Goal: Find specific page/section: Find specific page/section

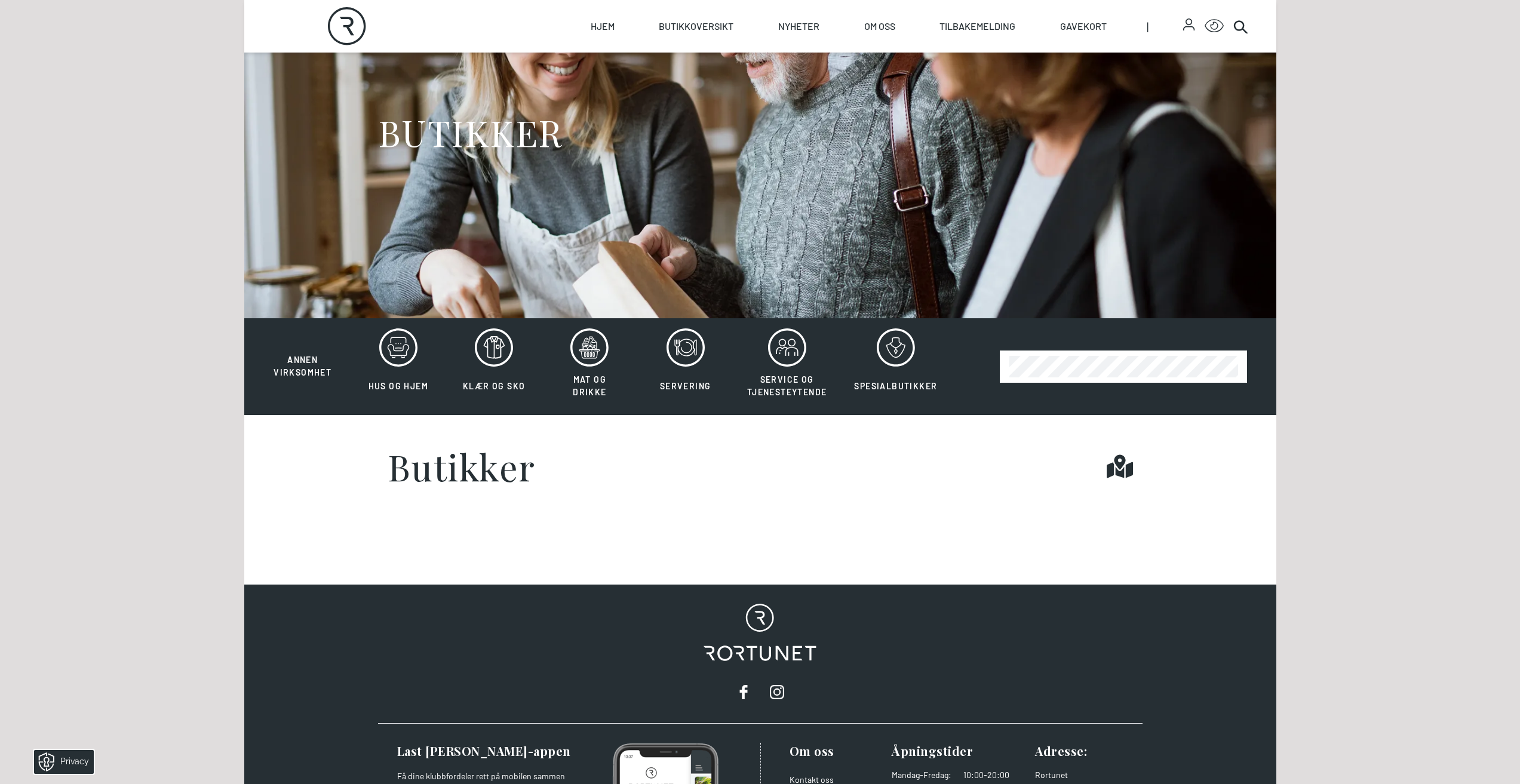
scroll to position [179, 0]
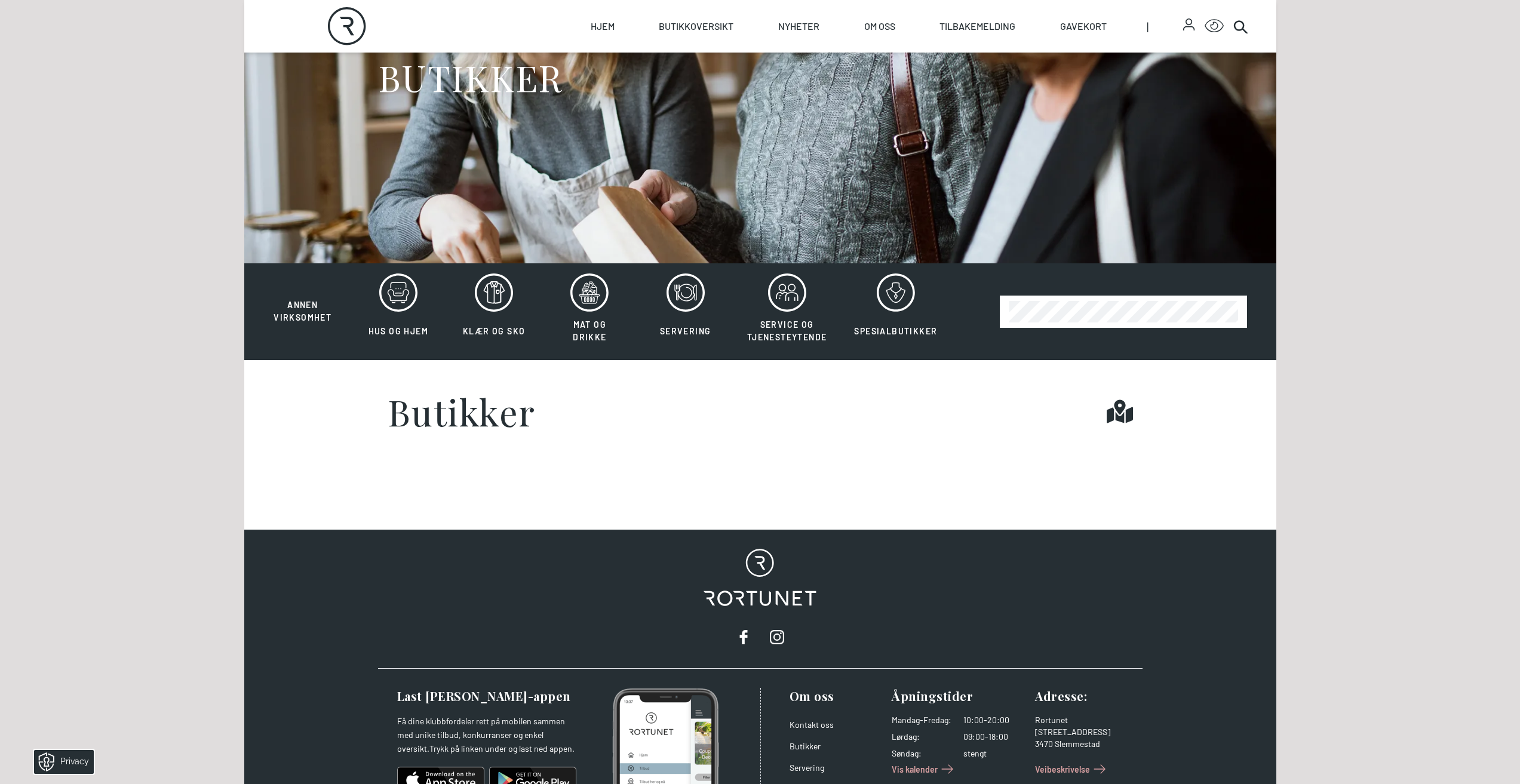
click at [458, 417] on h1 "Butikker" at bounding box center [462, 411] width 148 height 36
click at [282, 313] on span "Annen virksomhet" at bounding box center [302, 311] width 58 height 23
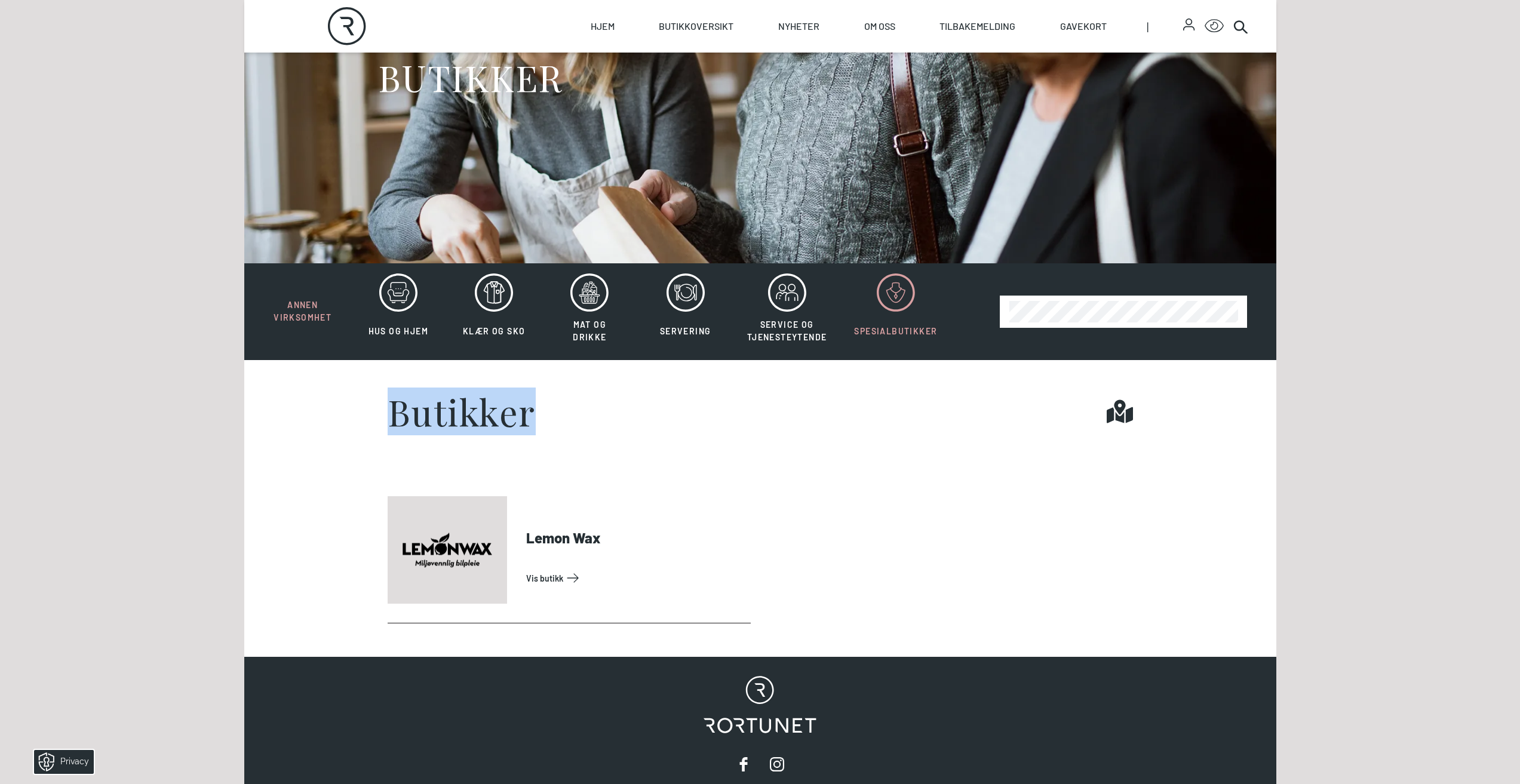
click at [885, 289] on icon at bounding box center [896, 293] width 38 height 38
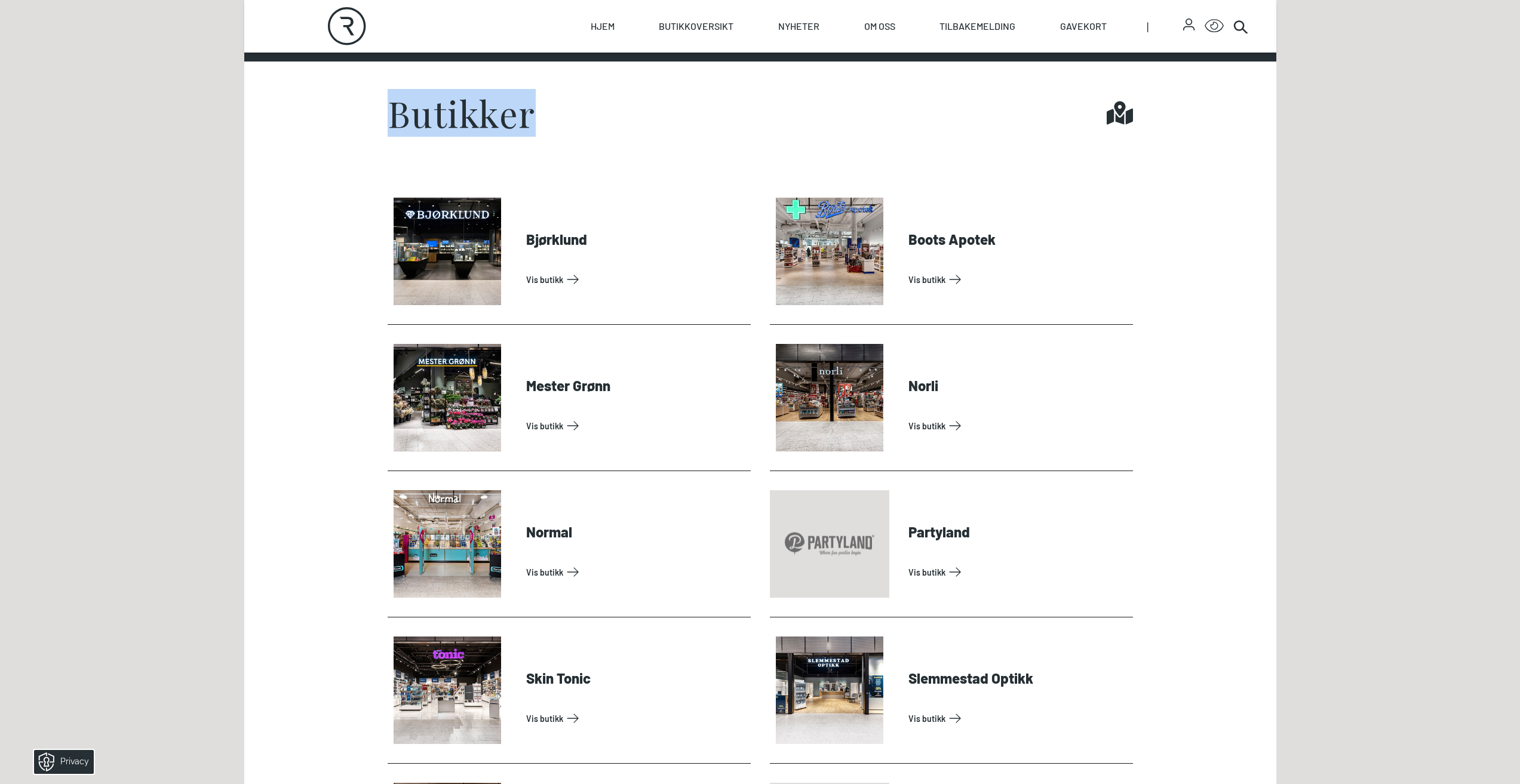
scroll to position [60, 0]
